Goal: Feedback & Contribution: Submit feedback/report problem

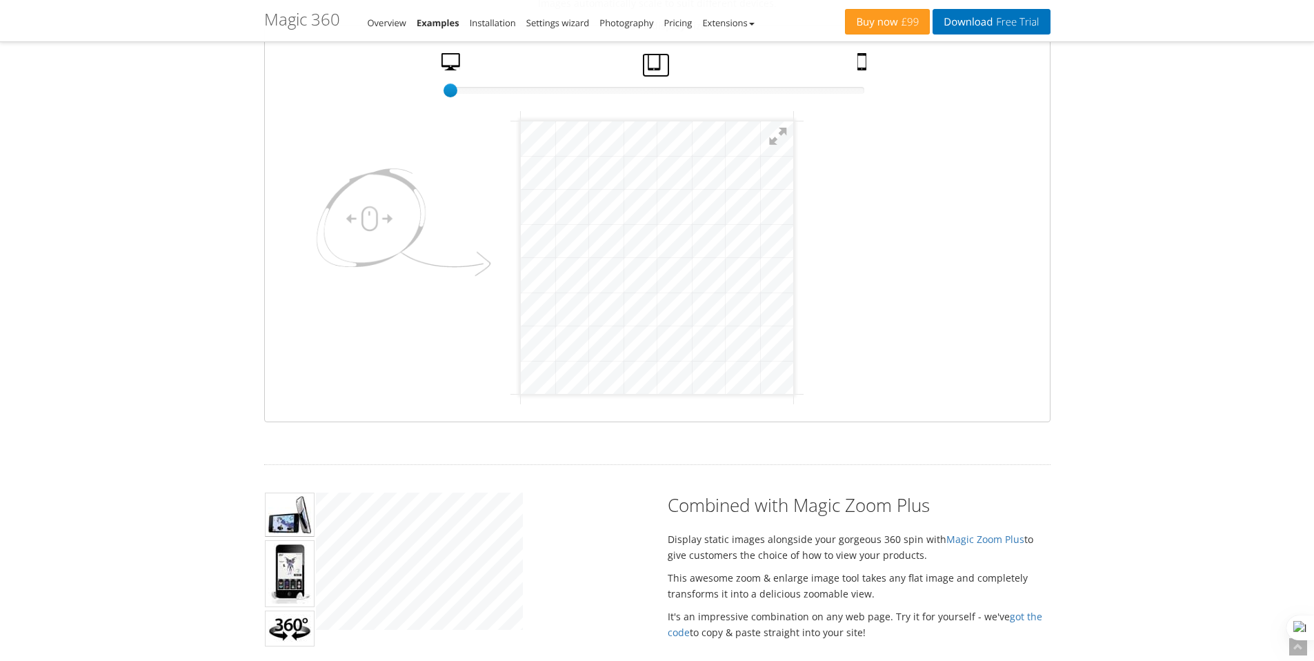
click at [652, 65] on link "Tablet" at bounding box center [656, 65] width 28 height 24
click at [870, 66] on link "Mobile" at bounding box center [863, 65] width 23 height 24
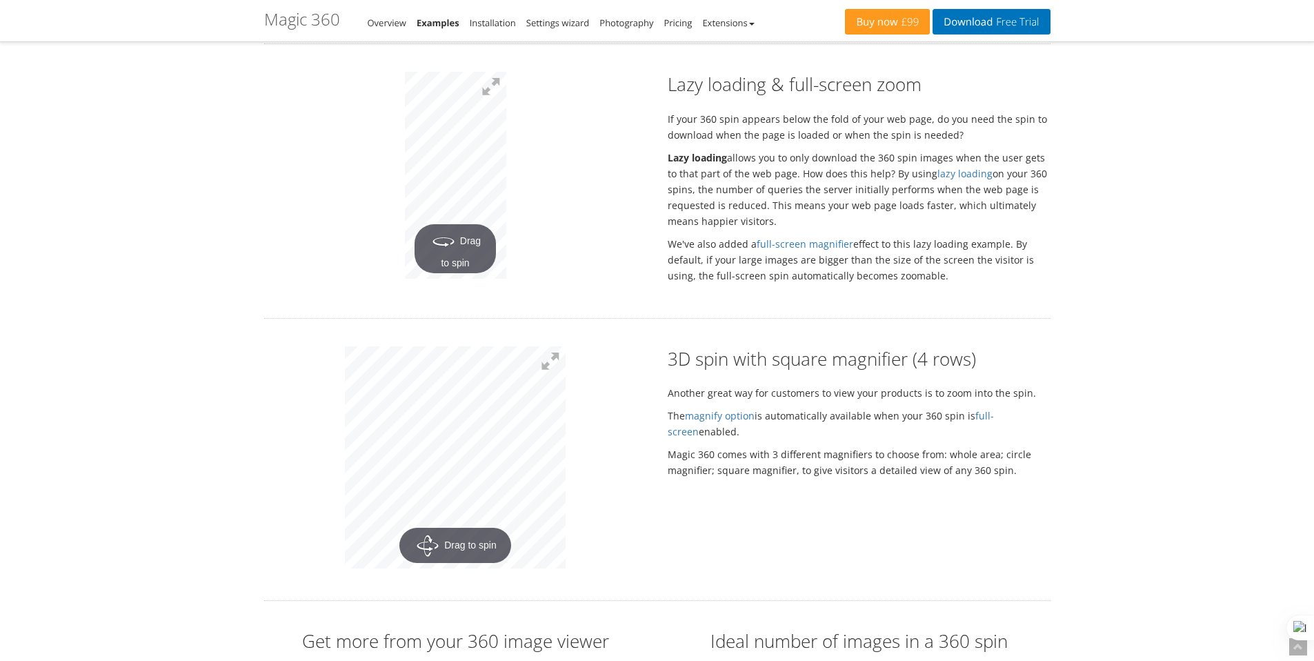
scroll to position [2456, 0]
click at [506, 27] on link "Installation" at bounding box center [493, 23] width 46 height 12
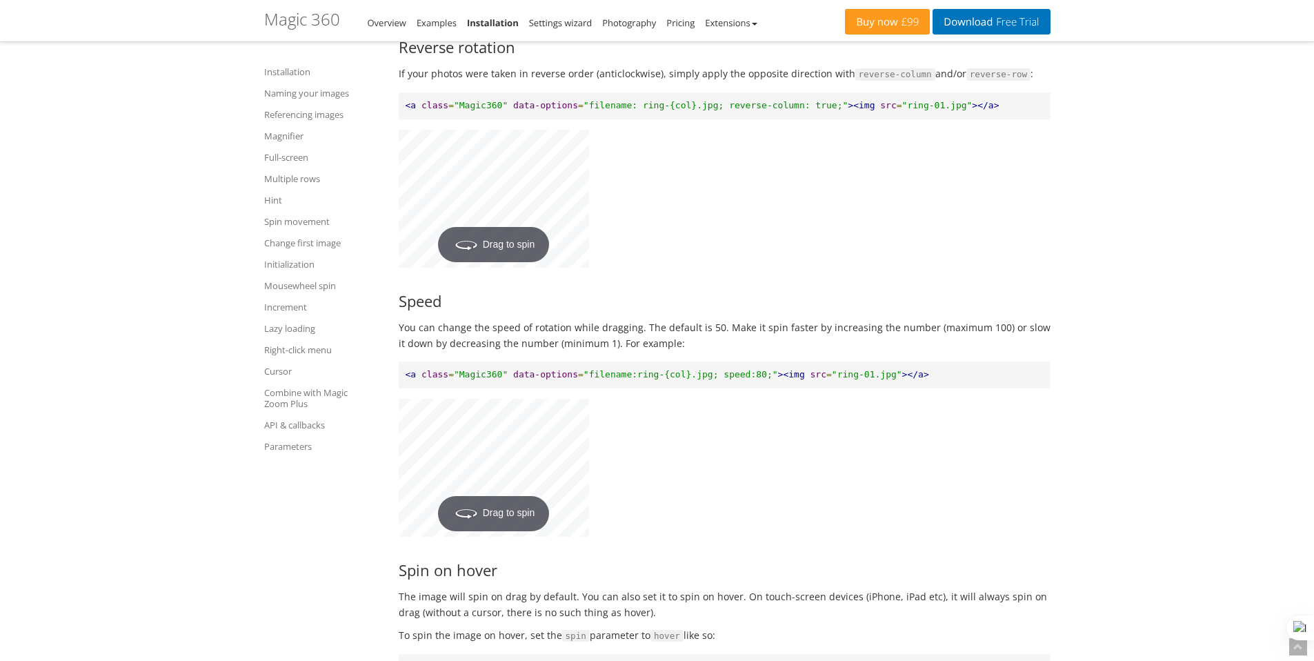
scroll to position [7144, 0]
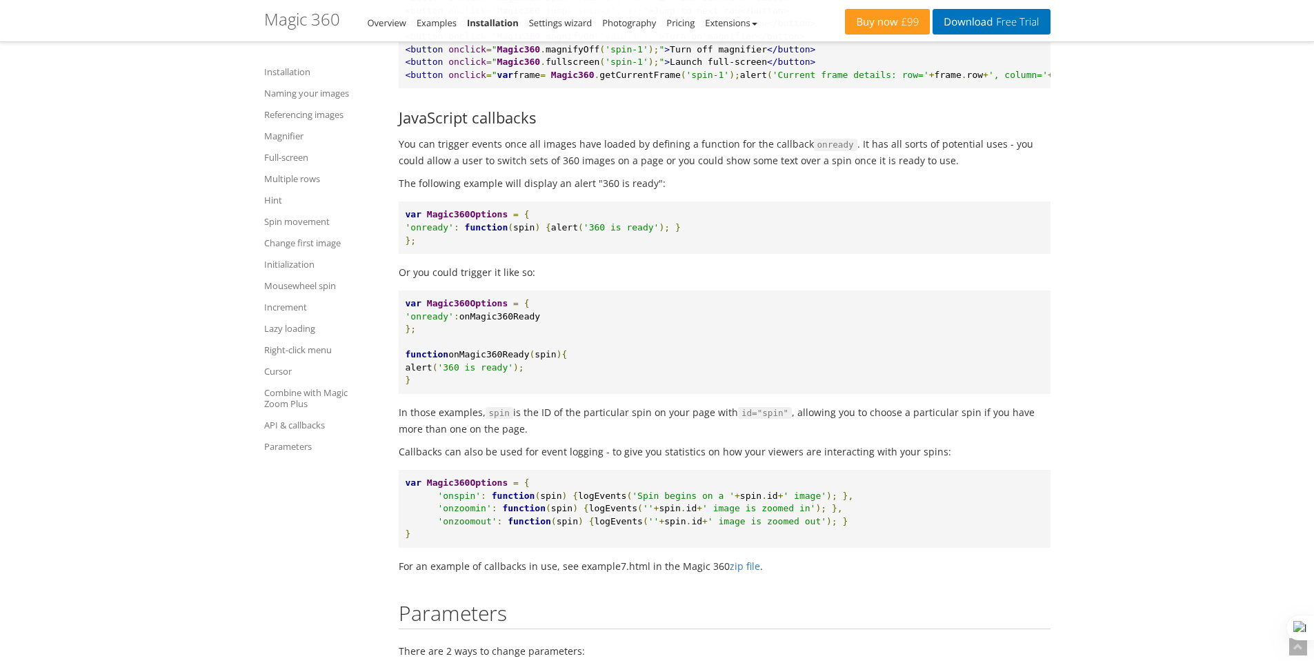
scroll to position [11142, 0]
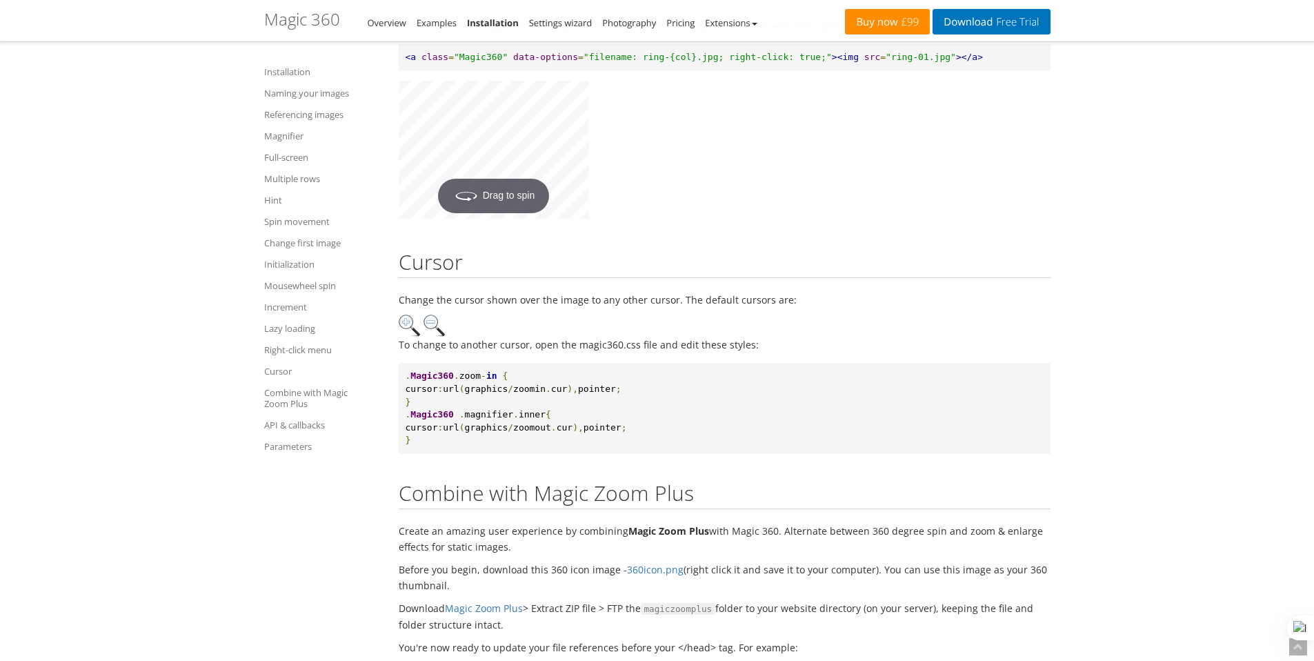
click at [901, 28] on span "£99" at bounding box center [908, 22] width 21 height 11
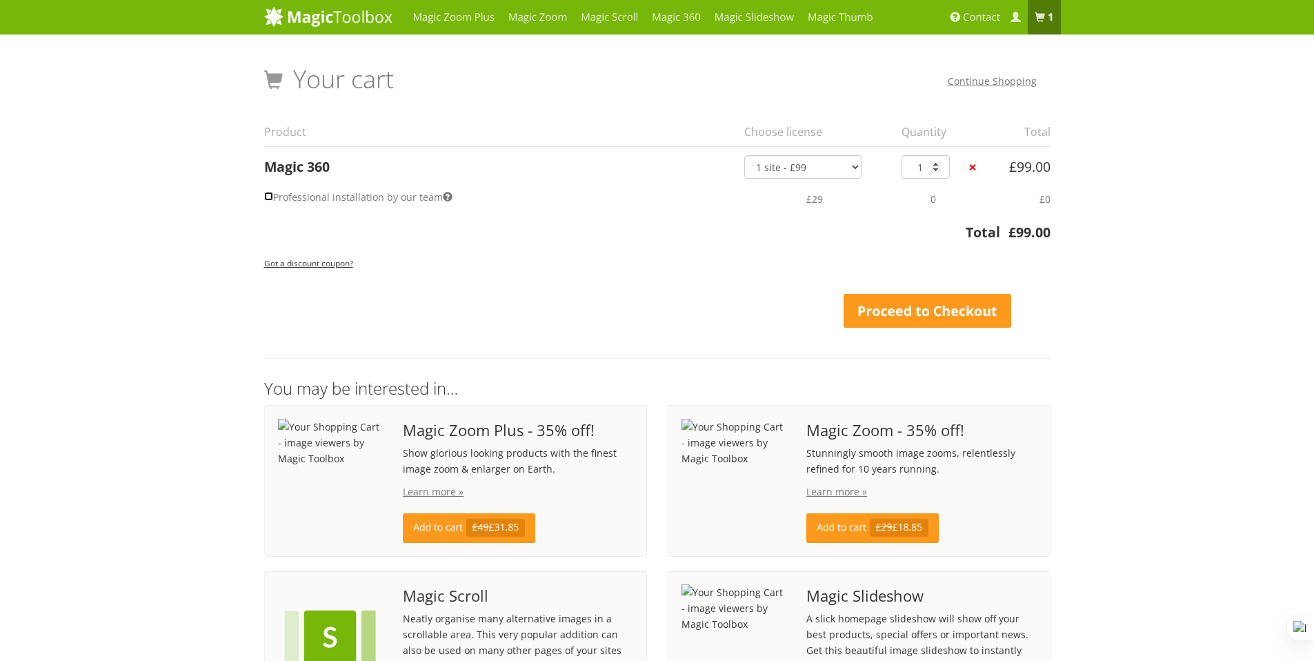
click at [264, 197] on input "Professional installation by our team" at bounding box center [268, 196] width 9 height 9
checkbox input "true"
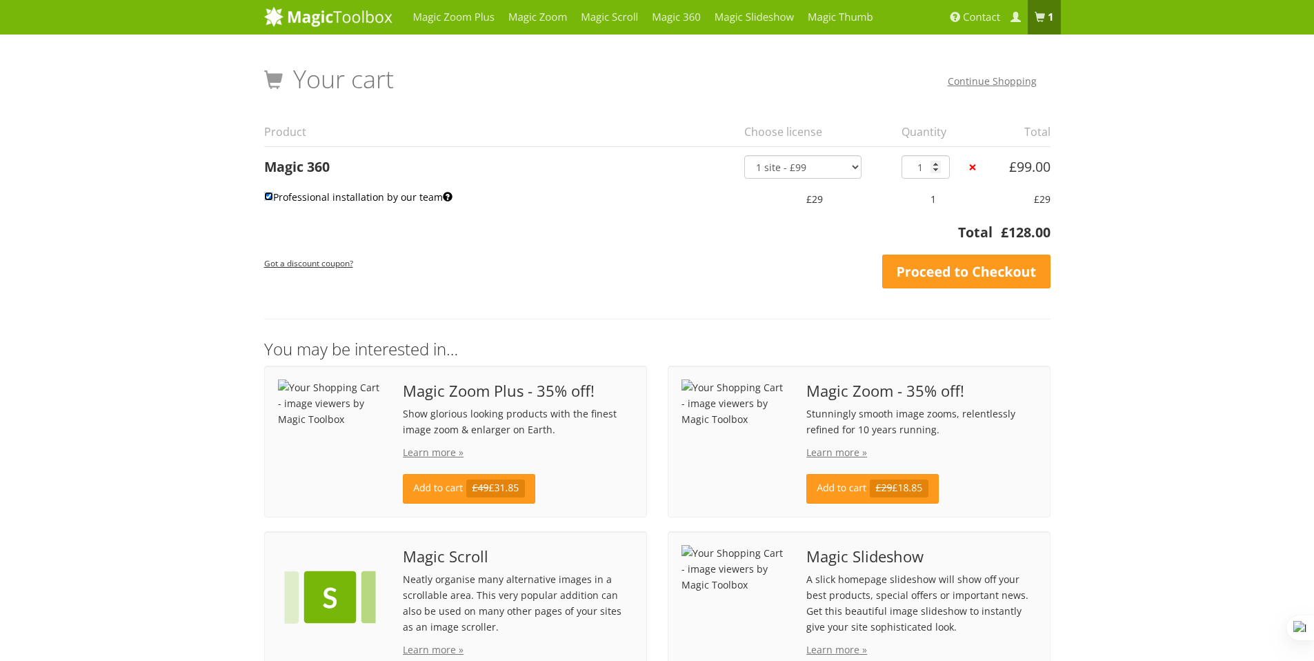
click at [266, 197] on input "Professional installation by our team" at bounding box center [268, 196] width 9 height 9
checkbox input "false"
click at [977, 15] on span "Contact" at bounding box center [981, 17] width 37 height 14
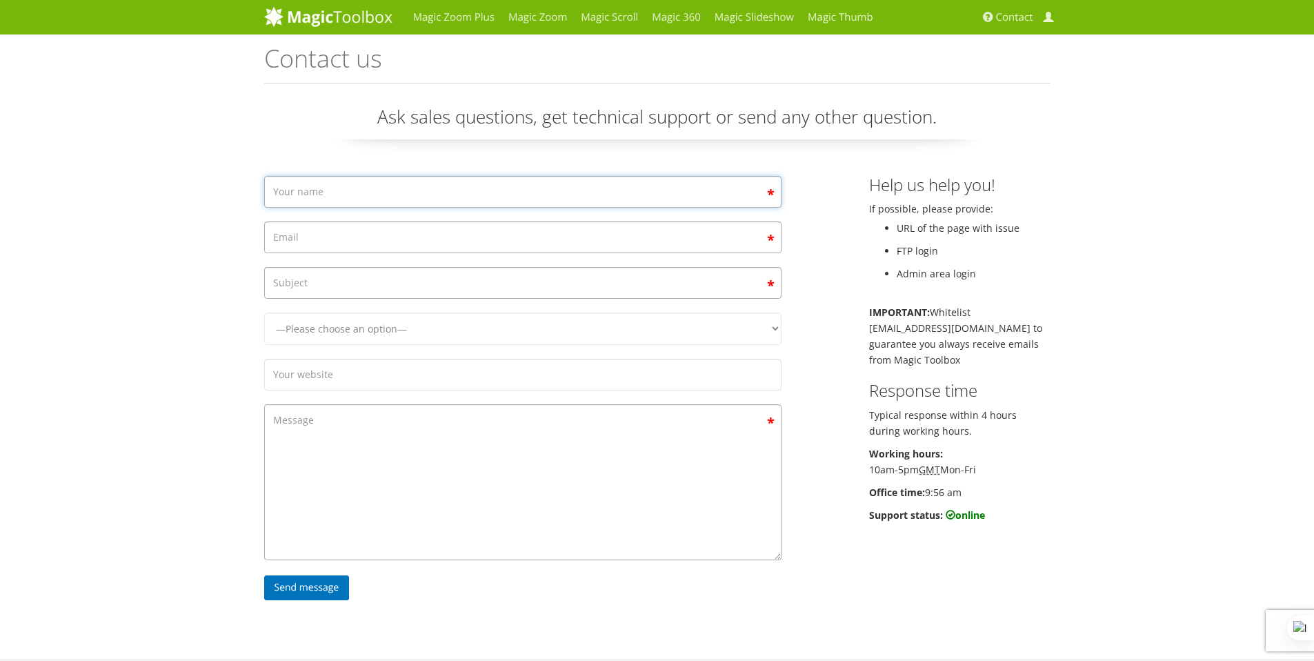
click at [600, 192] on input "Contact form" at bounding box center [522, 192] width 517 height 32
type input "Rahul Yadav"
type input "rahuly1903@gmail.com"
click at [397, 277] on input "Contact form" at bounding box center [522, 283] width 517 height 32
type input "Bulding an So"
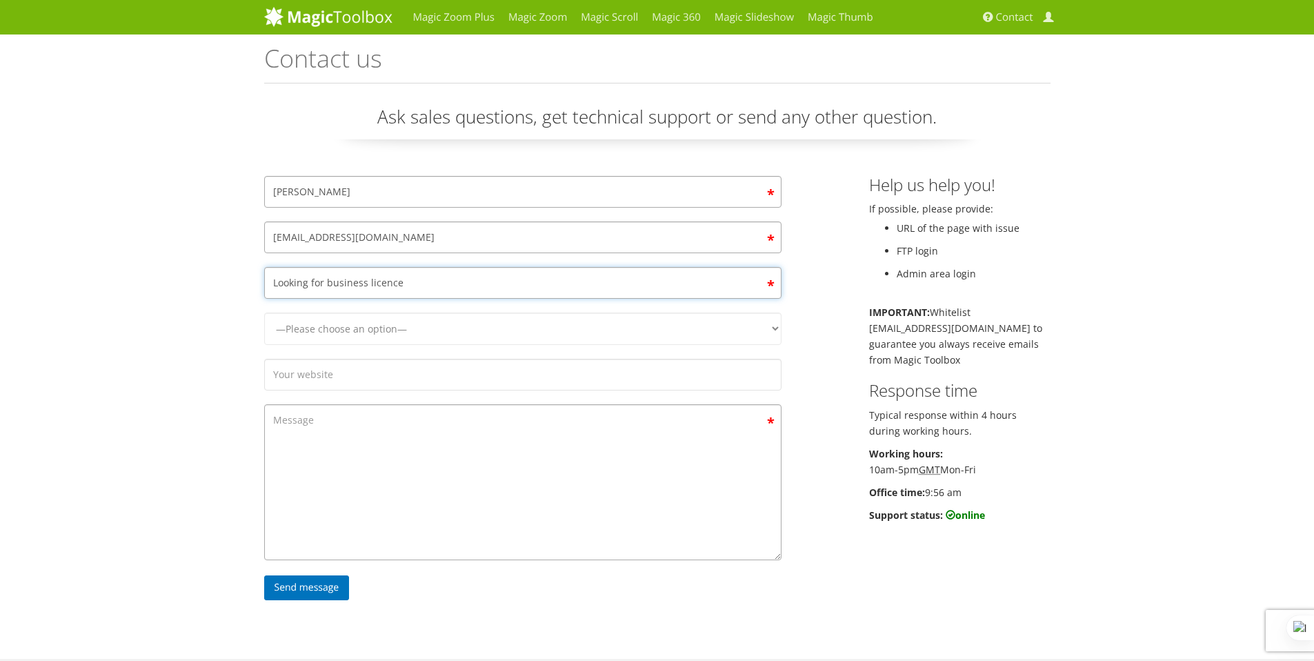
click at [381, 277] on input "Looking for business licence" at bounding box center [522, 283] width 517 height 32
type input "Looking for business licence"
click at [358, 310] on form "Rahul Yadav rahuly1903@gmail.com Looking for business licence —Please choose an…" at bounding box center [522, 391] width 517 height 431
click at [354, 323] on select "—Please choose an option— Magic Zoom Magic Zoom Plus Magic Thumb Magic Slidesho…" at bounding box center [522, 328] width 517 height 32
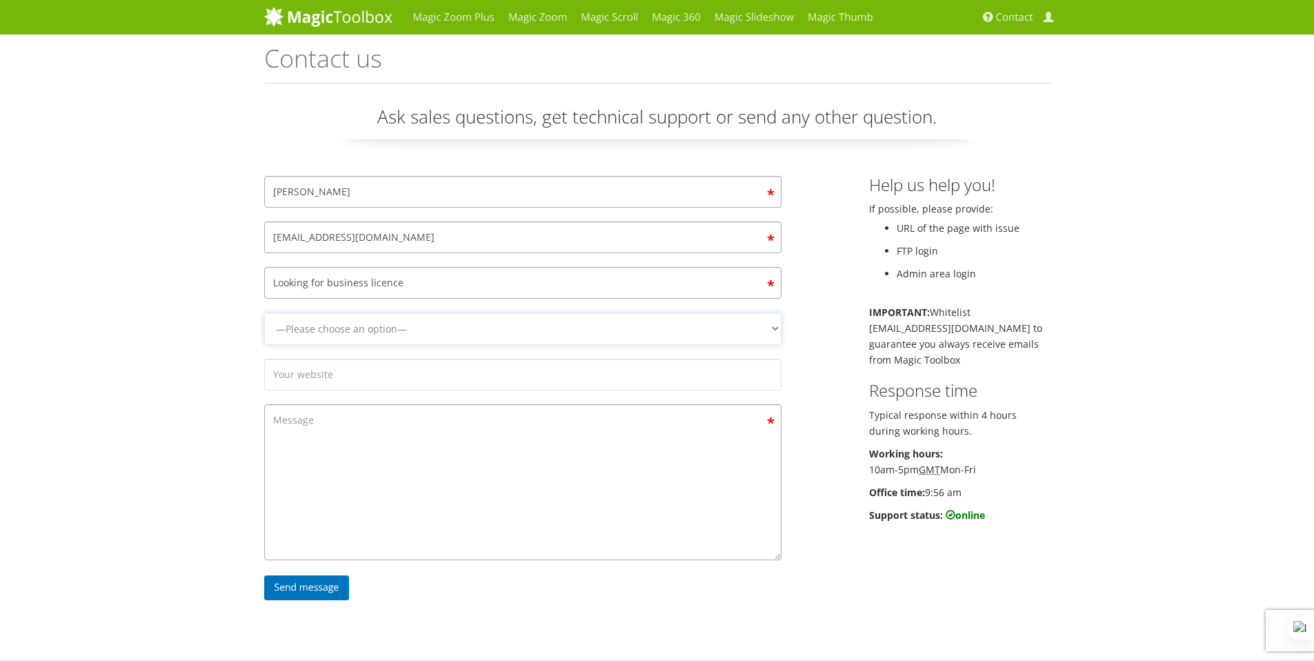
select select "Magic 360"
click at [264, 312] on select "—Please choose an option— Magic Zoom Magic Zoom Plus Magic Thumb Magic Slidesho…" at bounding box center [522, 328] width 517 height 32
click at [349, 376] on input "Contact form" at bounding box center [522, 375] width 517 height 32
click at [350, 425] on textarea "Contact form" at bounding box center [522, 482] width 517 height 156
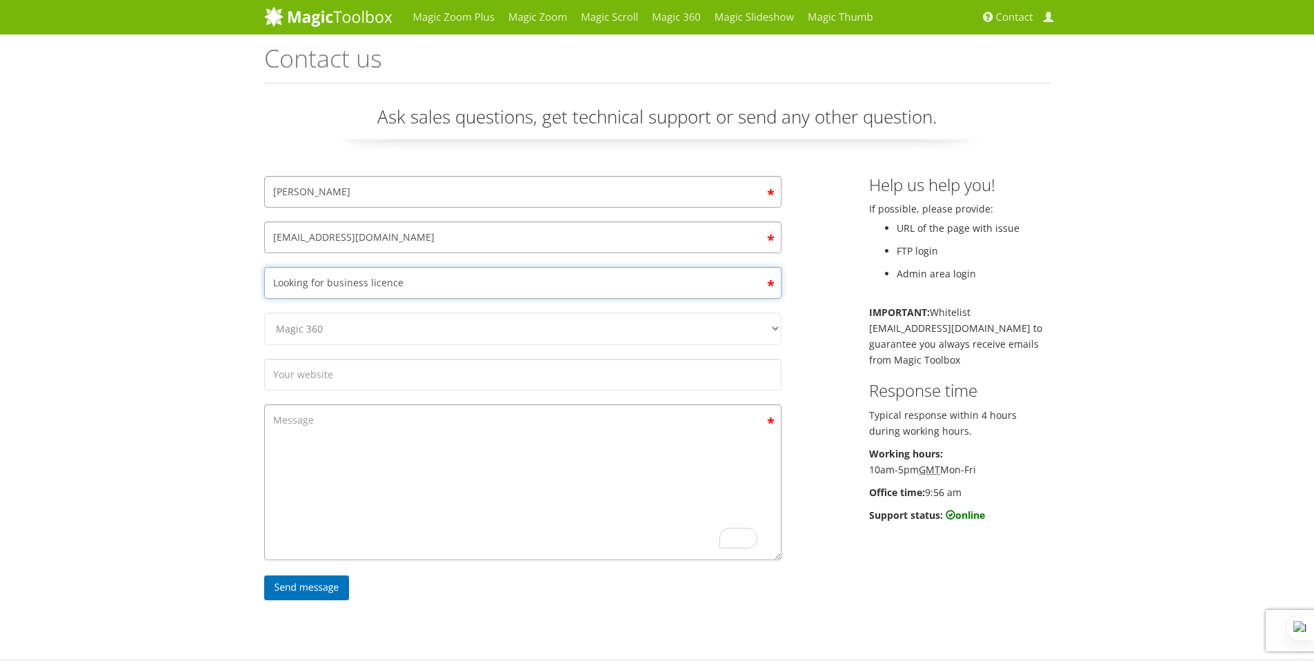
click at [414, 285] on input "Looking for business licence" at bounding box center [522, 283] width 517 height 32
paste input "Request for Commercial License – SaaS Integration Using Magic360"
type input "Request for Commercial License – SaaS Integration Using Magic360"
click at [354, 454] on textarea "Contact form" at bounding box center [522, 482] width 517 height 156
paste textarea "Dear Magic360 Team, I hope you’re doing well. I’m reaching out to inquire about…"
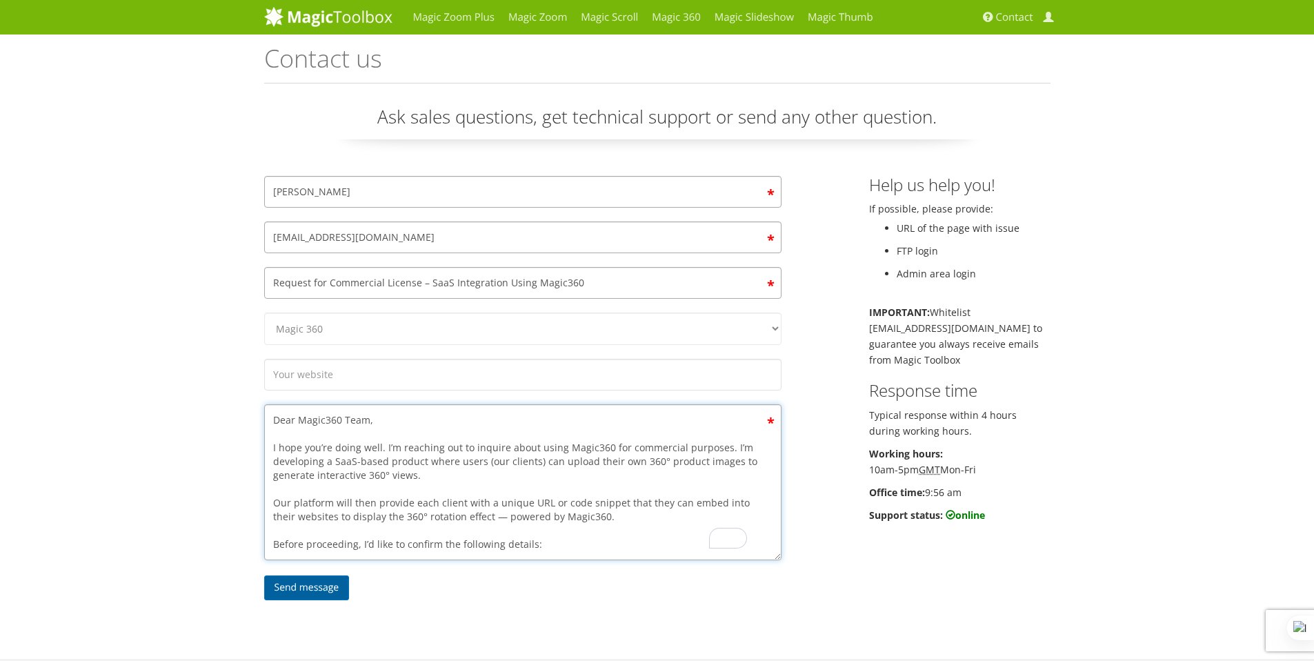
type textarea "Dear Magic360 Team, I hope you’re doing well. I’m reaching out to inquire about…"
click at [310, 588] on input "Send message" at bounding box center [307, 587] width 86 height 25
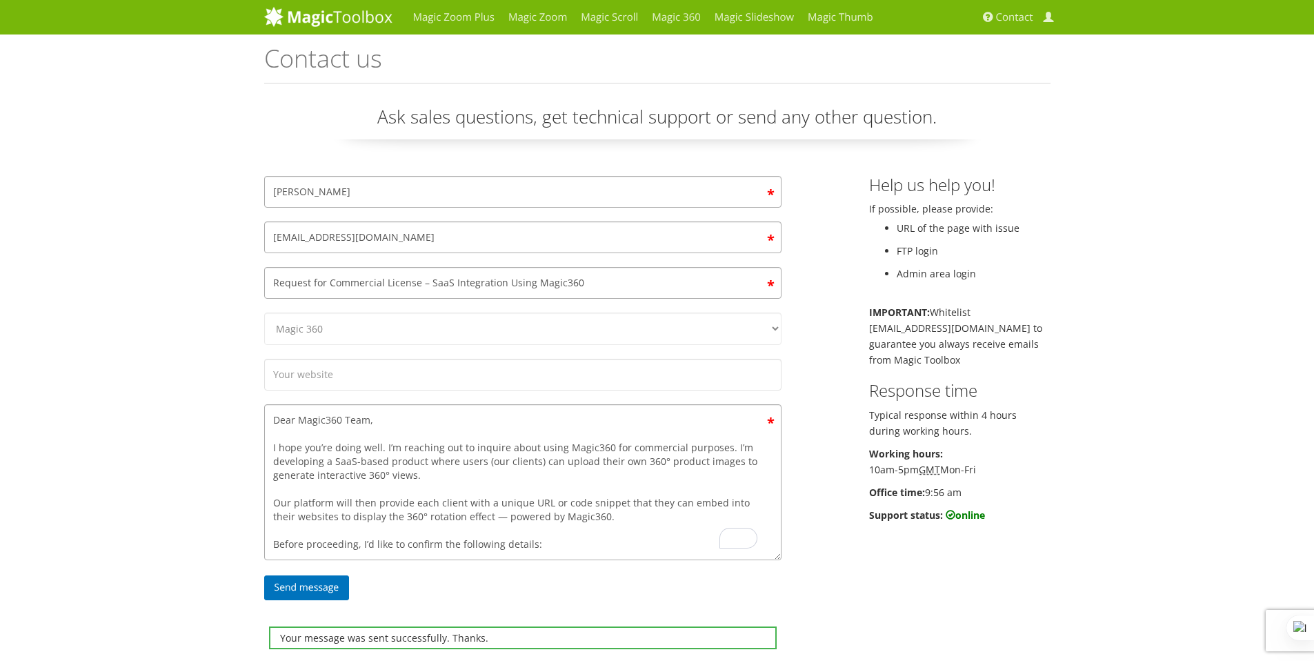
click at [1097, 126] on div "Magic Zoom Plus Magic Zoom Magic Scroll Magic 360 Magic Slideshow Magic Thumb C…" at bounding box center [657, 480] width 1314 height 960
drag, startPoint x: 1007, startPoint y: 517, endPoint x: 867, endPoint y: 184, distance: 361.3
click at [867, 184] on div "Help us help you! If possible, please provide: URL of the page with issue FTP l…" at bounding box center [960, 353] width 202 height 354
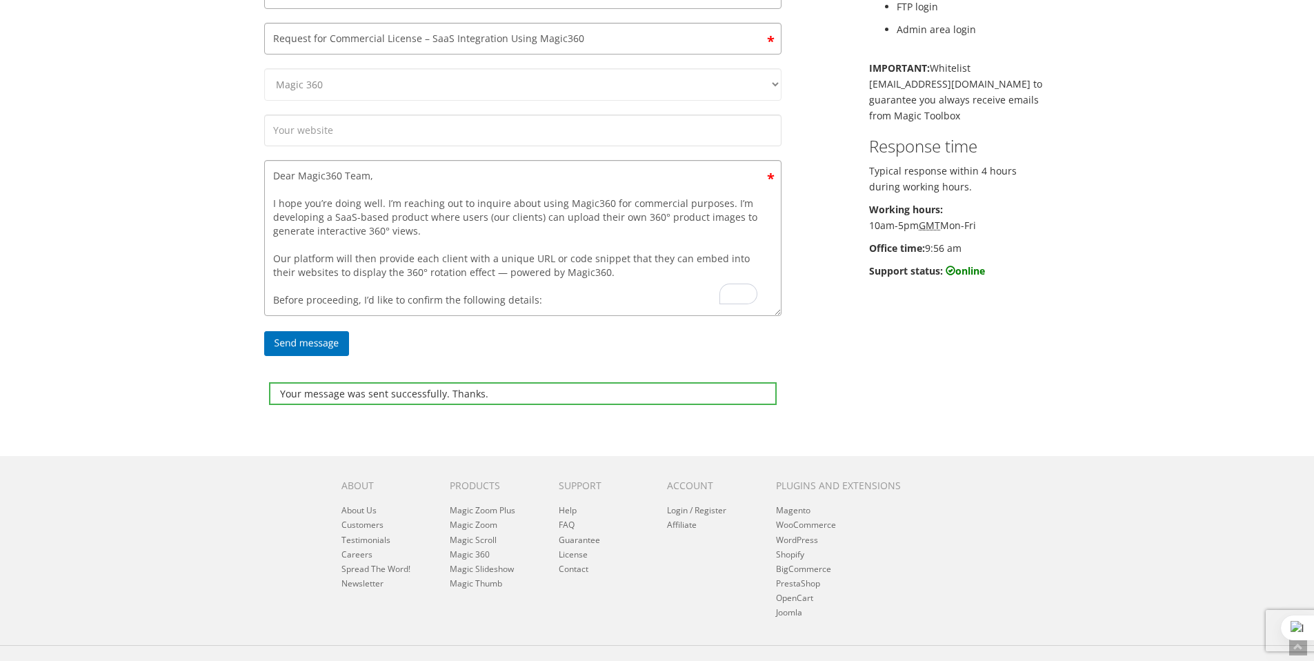
scroll to position [299, 0]
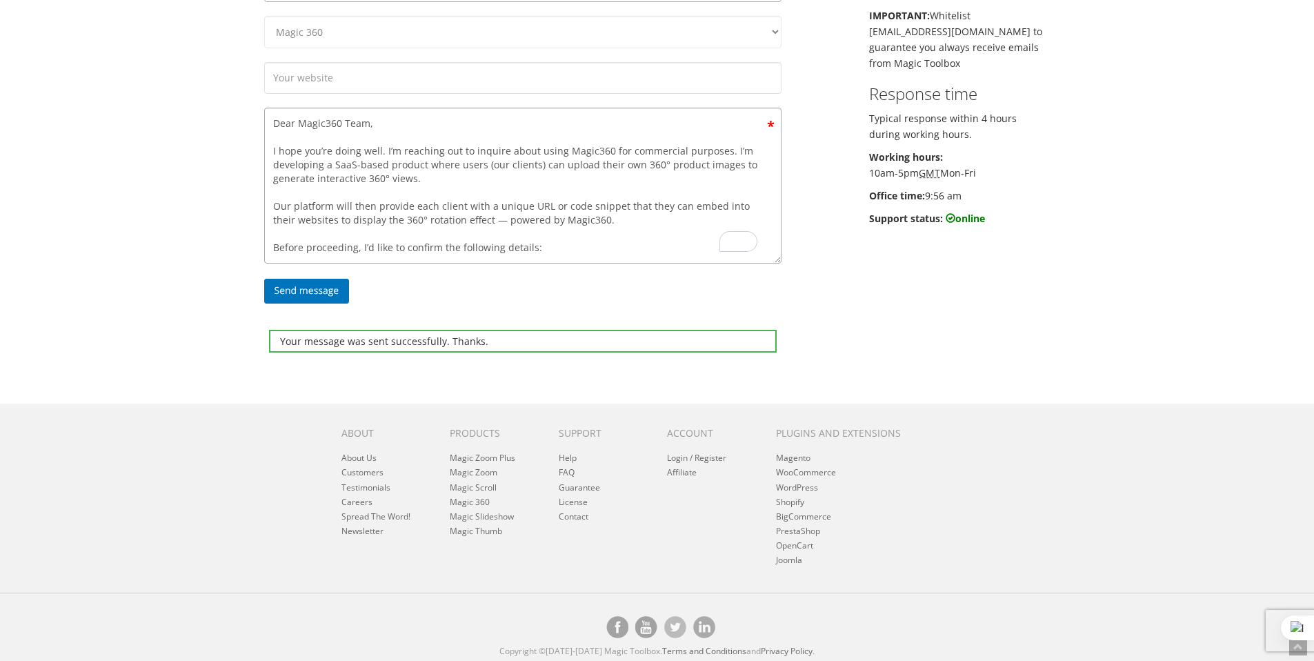
drag, startPoint x: 543, startPoint y: 391, endPoint x: 681, endPoint y: 371, distance: 139.4
click at [543, 391] on div "Magic Zoom Plus Magic Zoom Magic Scroll Magic 360 Magic Slideshow Magic Thumb C…" at bounding box center [657, 183] width 1314 height 960
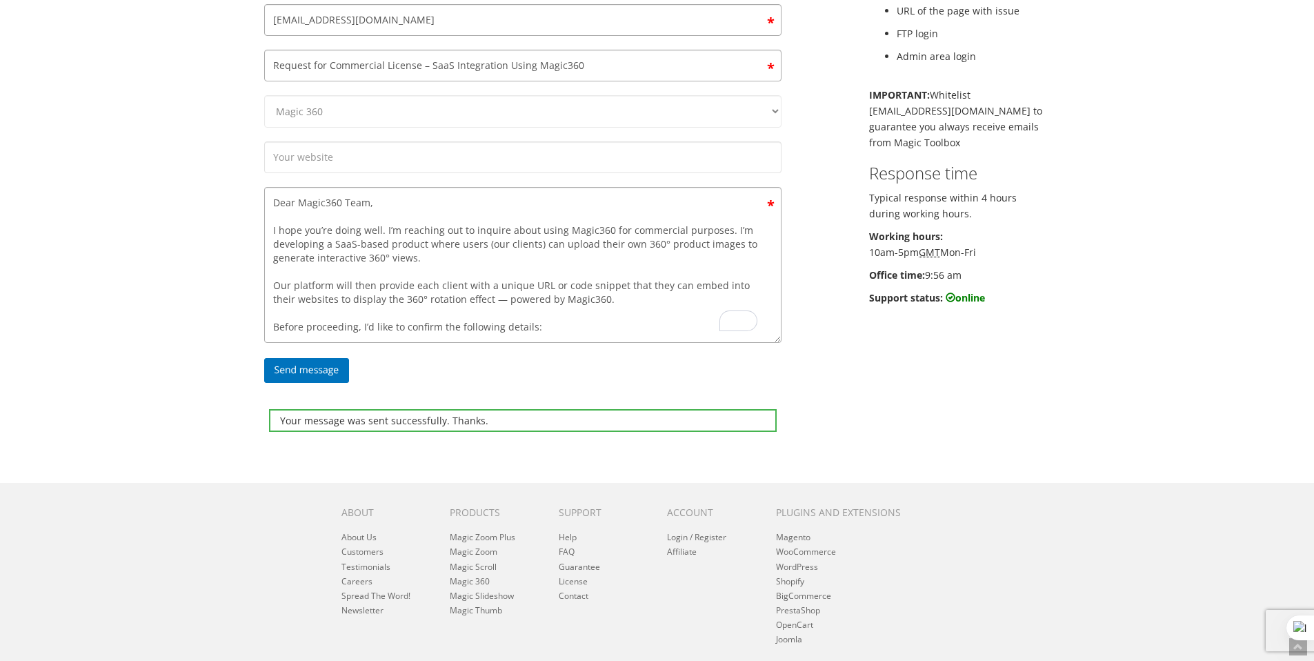
scroll to position [0, 0]
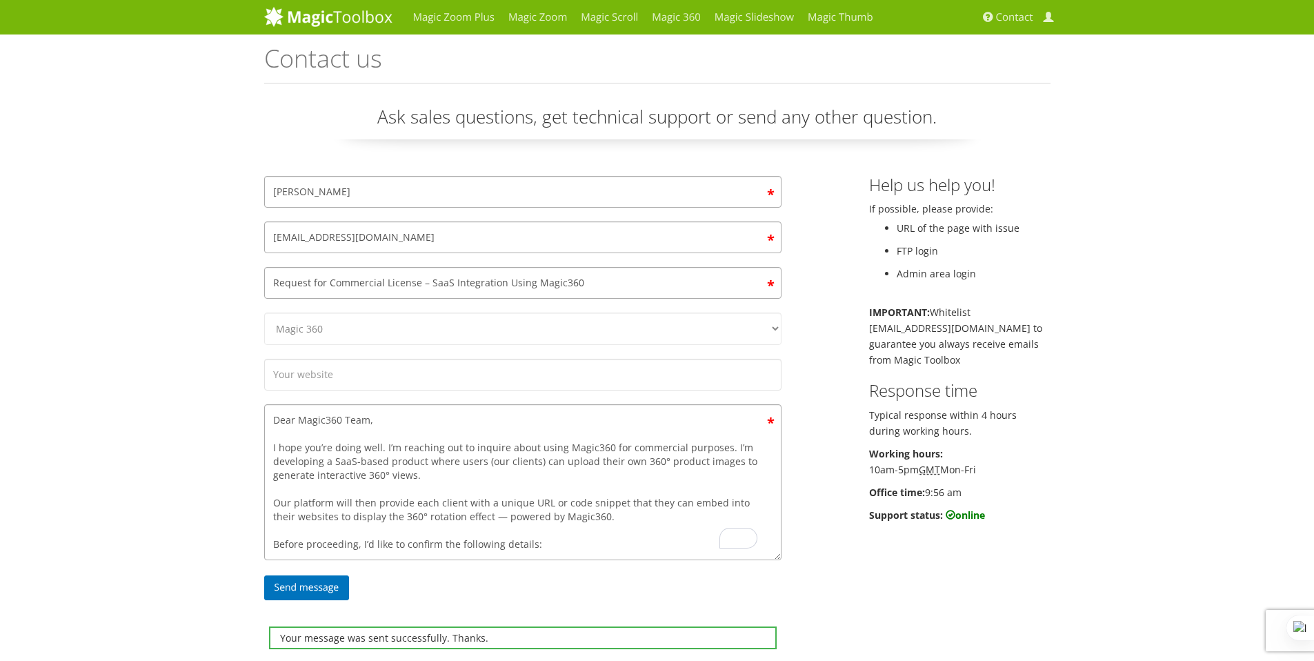
click at [854, 356] on div "Your message was sent successfully. Thanks. Rahul Yadav rahuly1903@gmail.com Re…" at bounding box center [657, 417] width 807 height 483
